Goal: Obtain resource: Download file/media

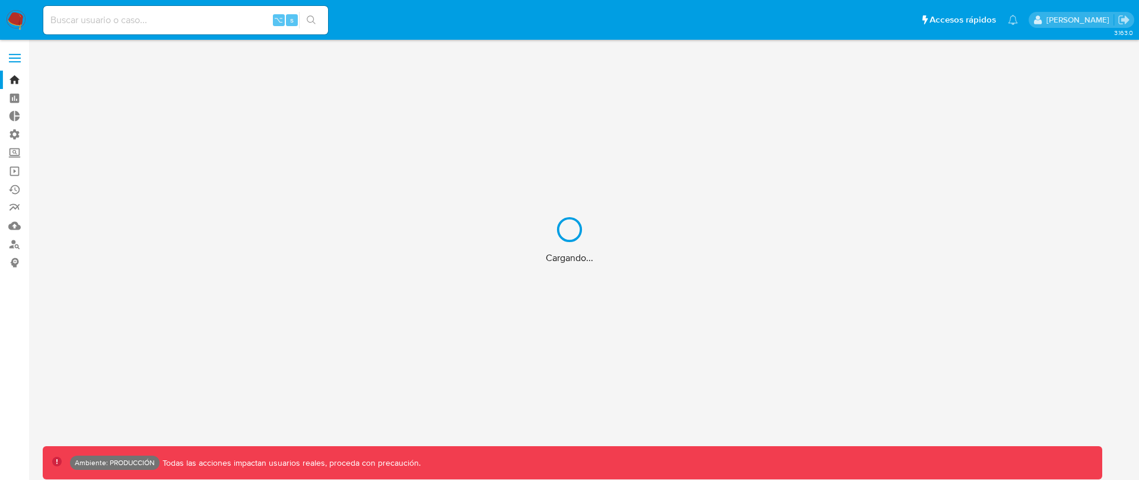
click at [12, 204] on div "Cargando..." at bounding box center [569, 240] width 1139 height 480
click at [17, 207] on link "Reportes" at bounding box center [70, 208] width 141 height 18
click at [16, 206] on div "Cargando modulo de reportes" at bounding box center [569, 240] width 1139 height 480
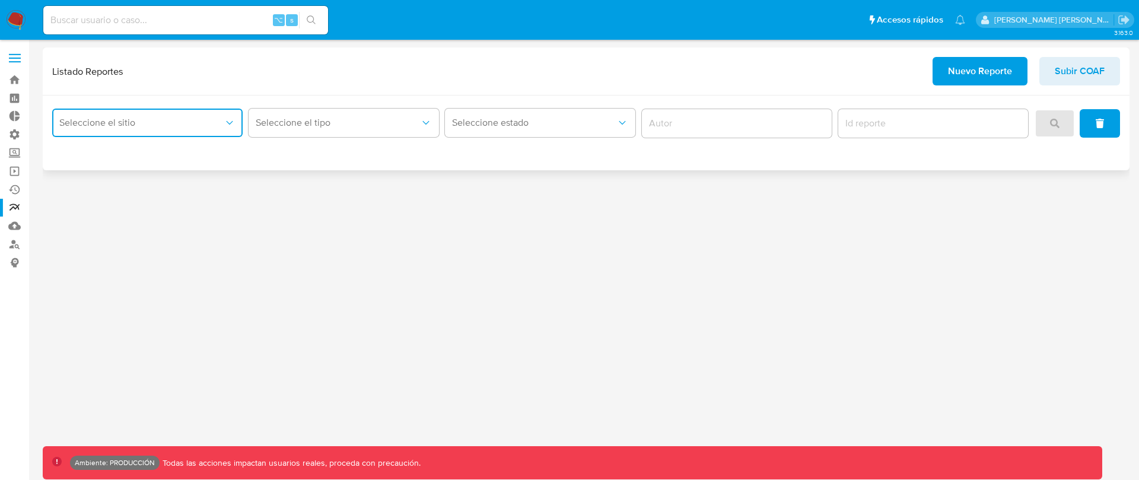
click at [174, 124] on span "Seleccione el sitio" at bounding box center [141, 123] width 164 height 12
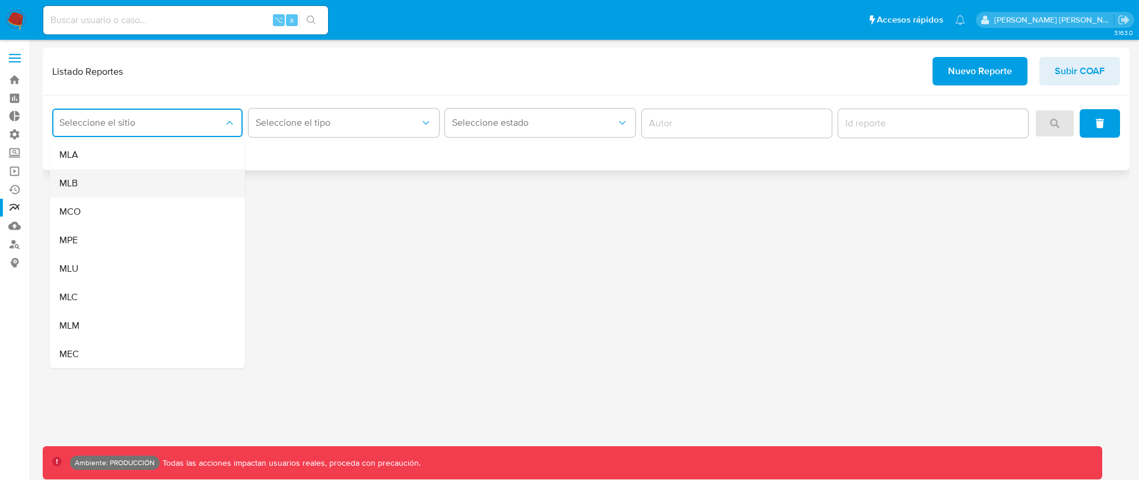
click at [156, 173] on div "MLB" at bounding box center [143, 183] width 169 height 28
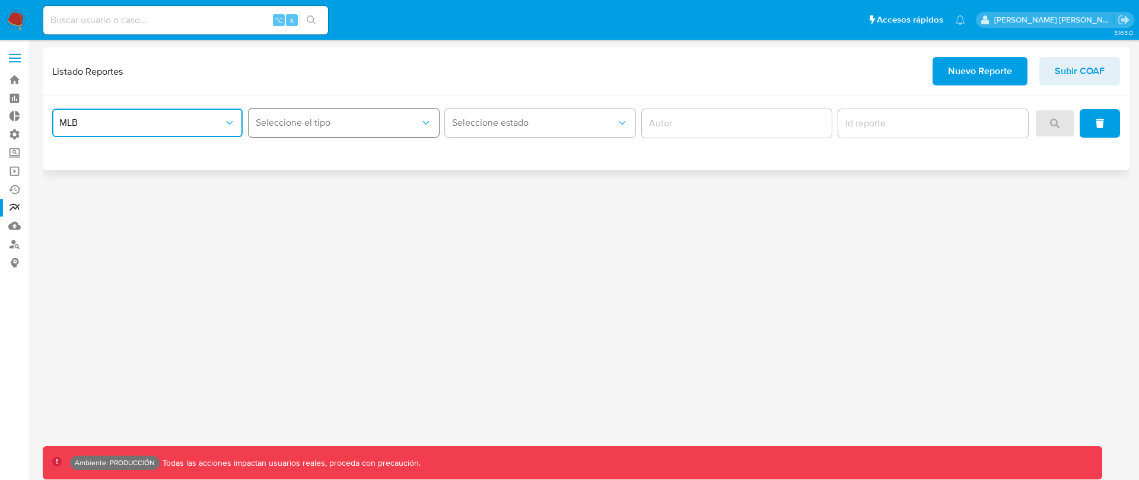
click at [368, 127] on span "Seleccione el tipo" at bounding box center [338, 123] width 164 height 12
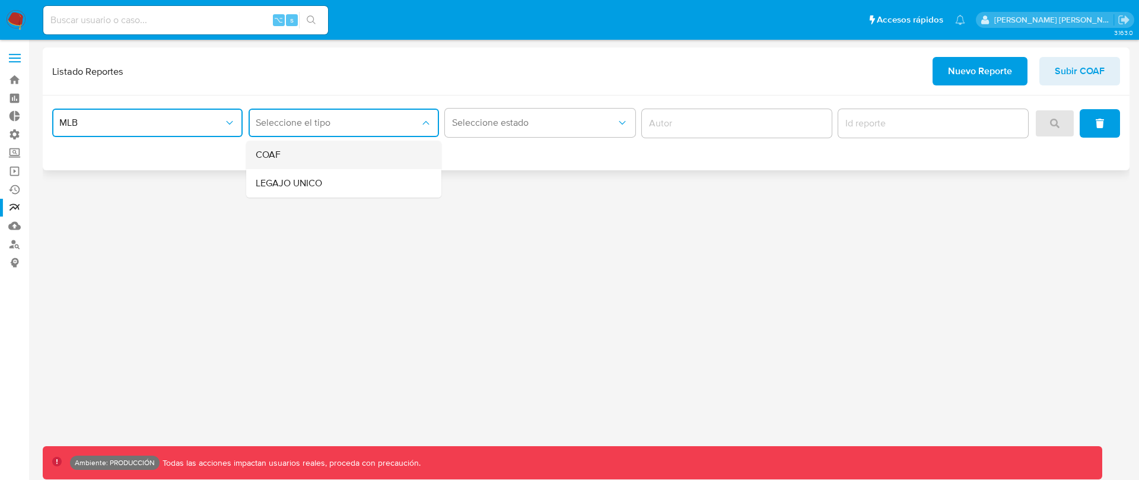
click at [354, 153] on div "COAF" at bounding box center [340, 155] width 169 height 28
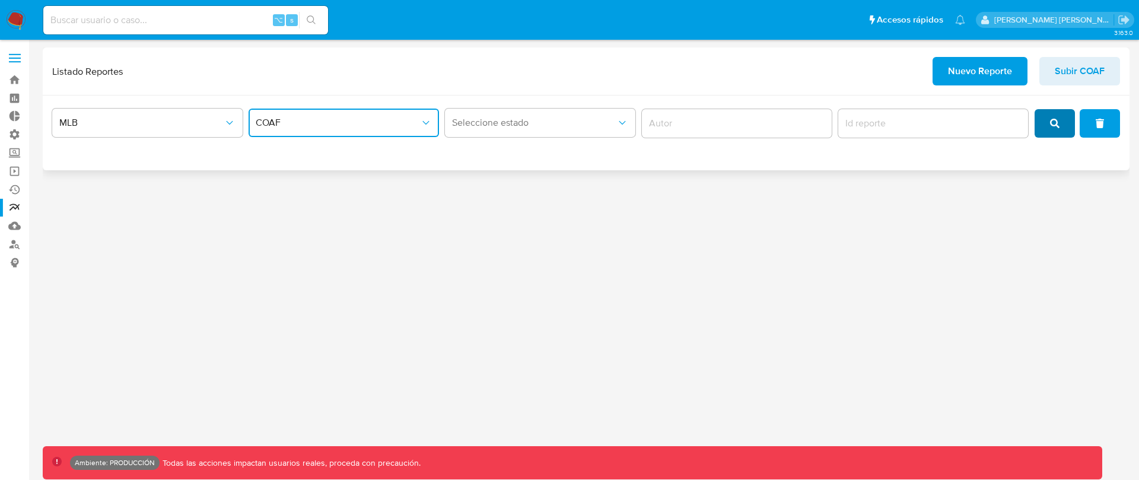
click at [1071, 123] on button "search" at bounding box center [1055, 123] width 40 height 28
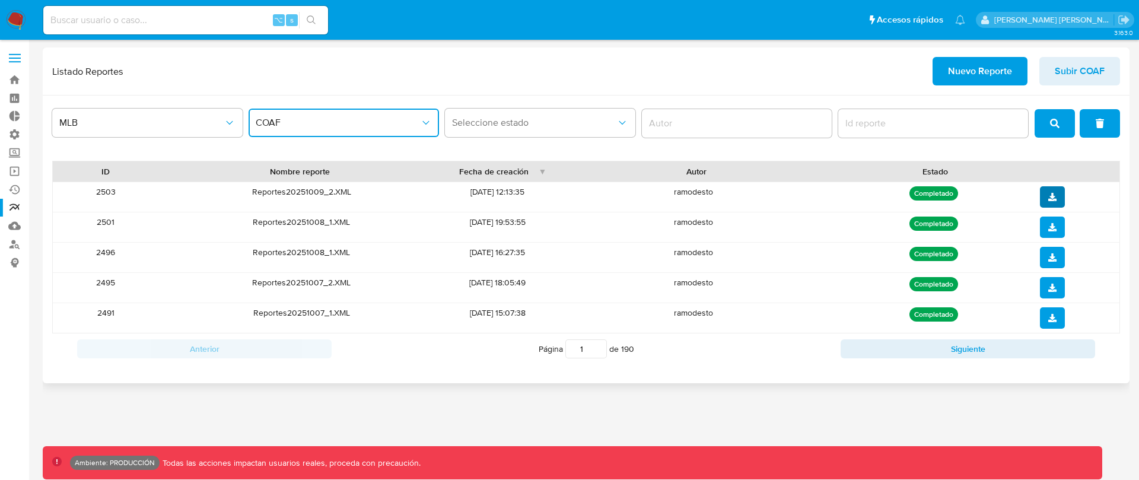
click at [1042, 199] on button "download" at bounding box center [1052, 196] width 25 height 21
